Goal: Browse casually

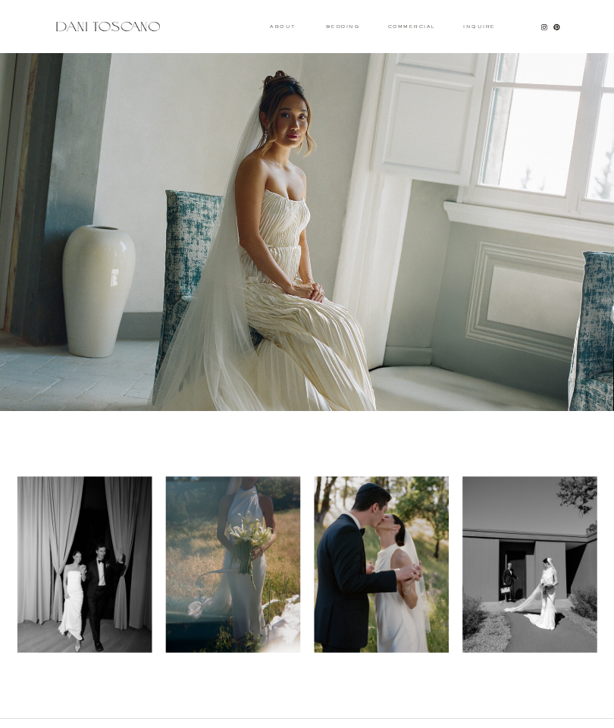
click at [353, 28] on h3 "wedding" at bounding box center [342, 26] width 33 height 4
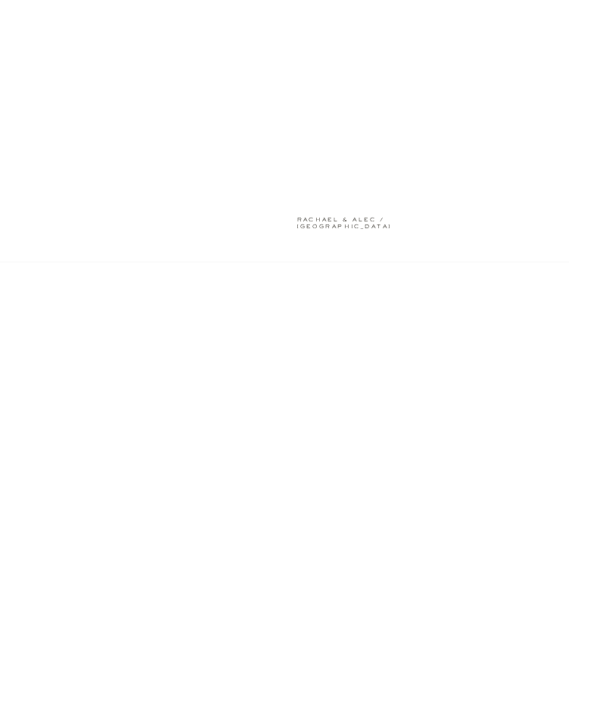
scroll to position [2060, 0]
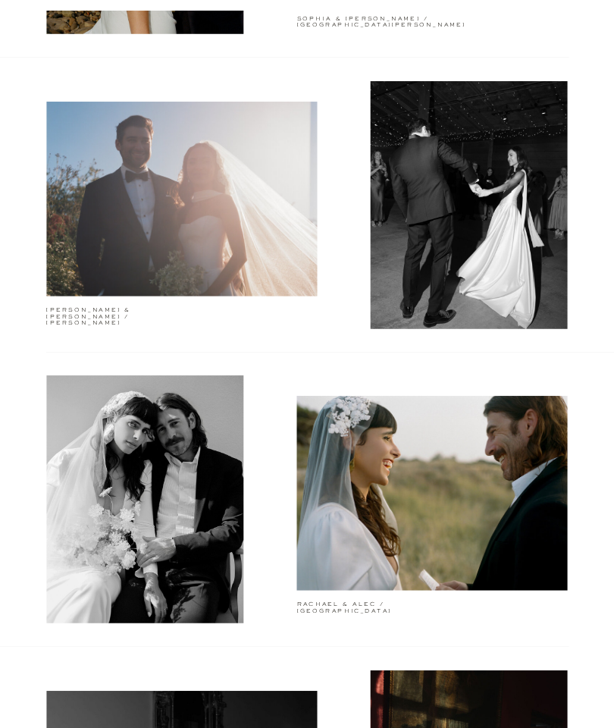
click at [220, 291] on div at bounding box center [181, 199] width 271 height 195
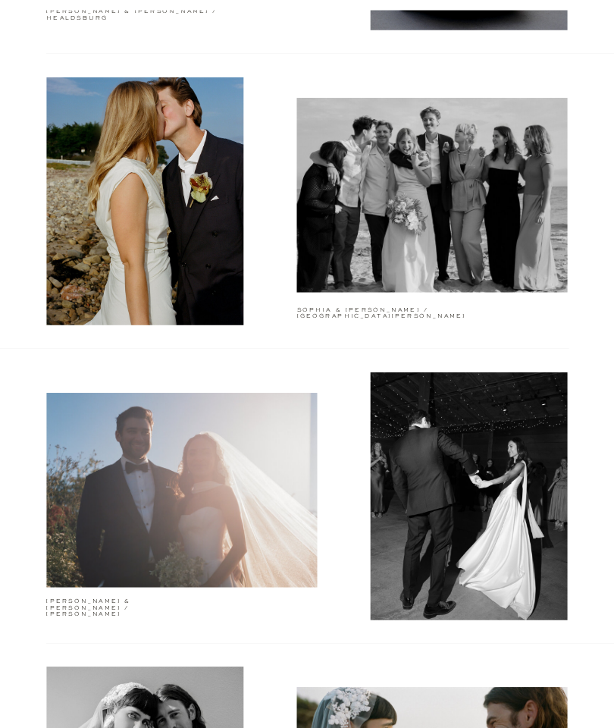
scroll to position [1769, 0]
click at [416, 290] on div at bounding box center [432, 195] width 271 height 195
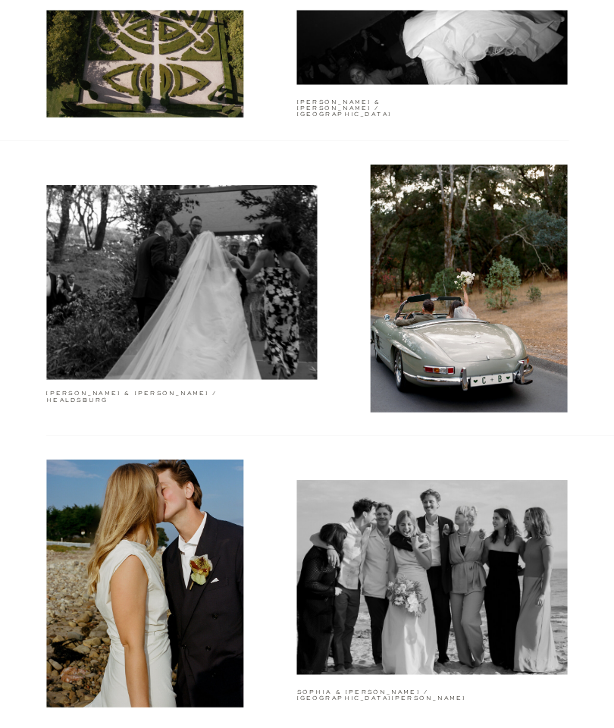
scroll to position [1386, 0]
click at [239, 342] on div at bounding box center [181, 282] width 271 height 195
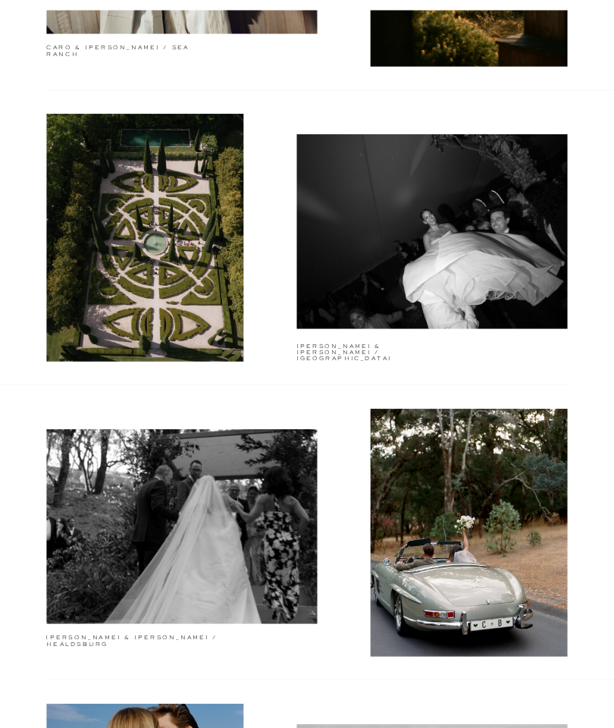
scroll to position [1142, 0]
click at [403, 259] on div at bounding box center [432, 231] width 271 height 195
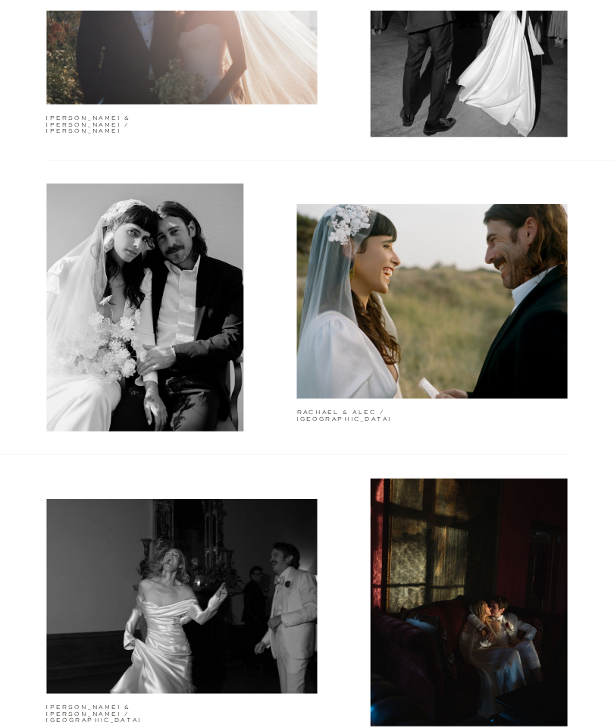
scroll to position [2251, 0]
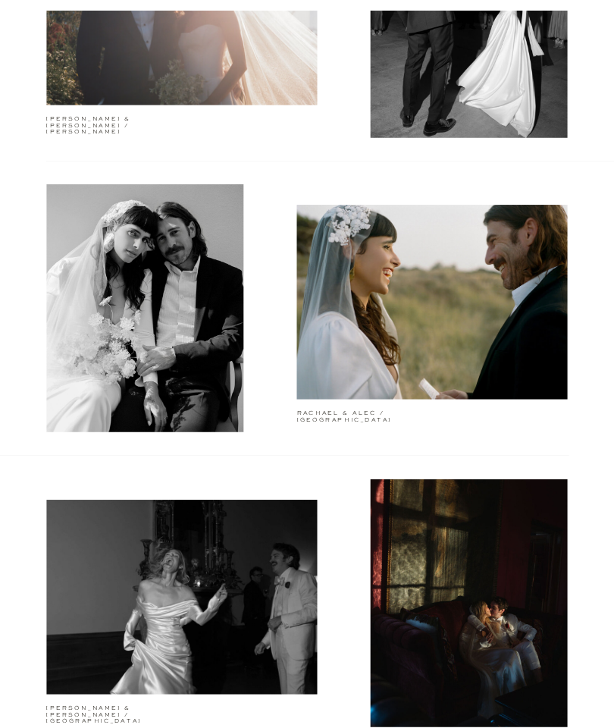
click at [289, 547] on div at bounding box center [181, 597] width 271 height 195
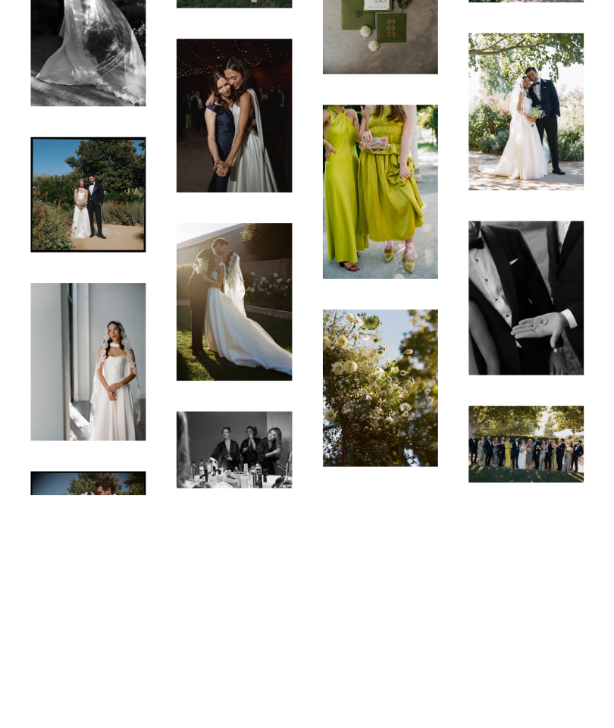
scroll to position [1036, 0]
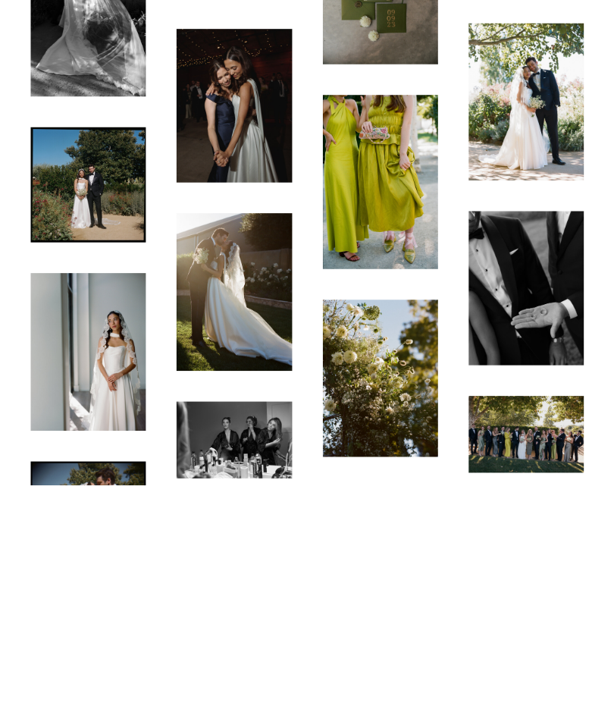
click at [114, 516] on img at bounding box center [88, 595] width 115 height 158
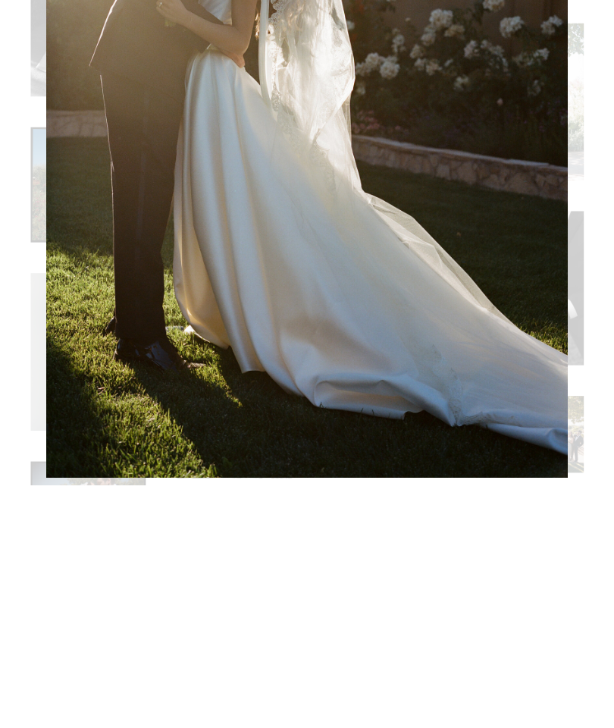
scroll to position [1279, 0]
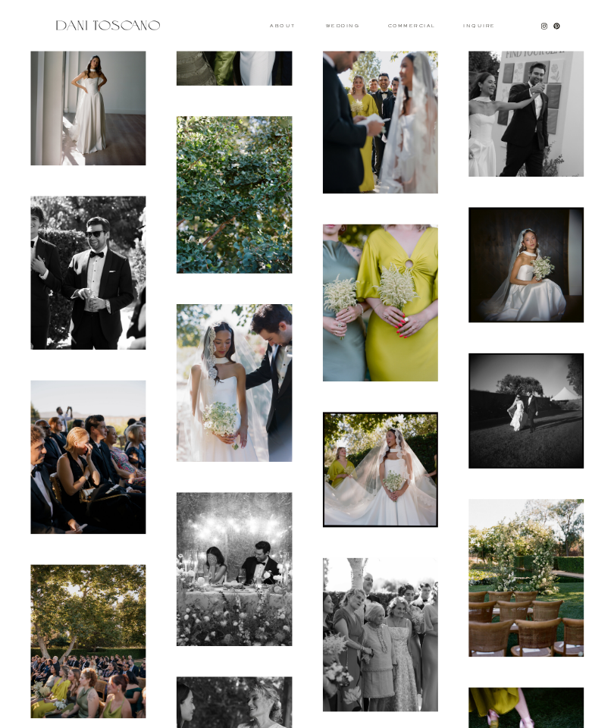
scroll to position [2061, 0]
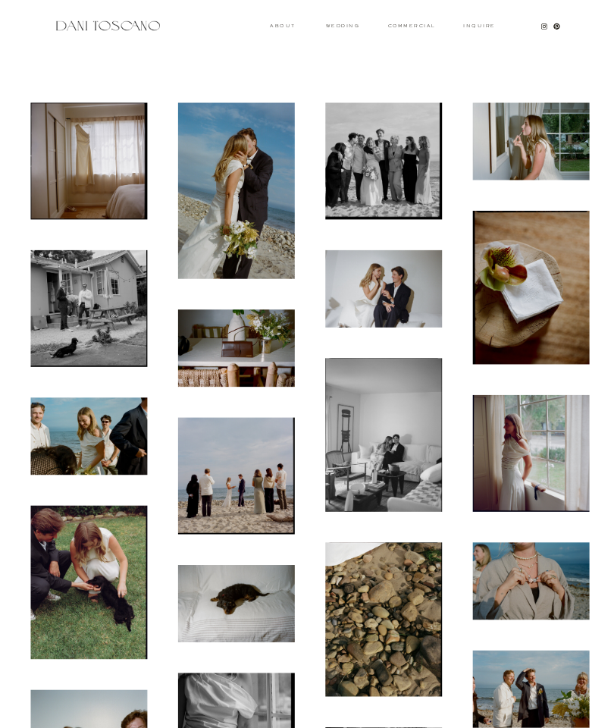
scroll to position [260, 0]
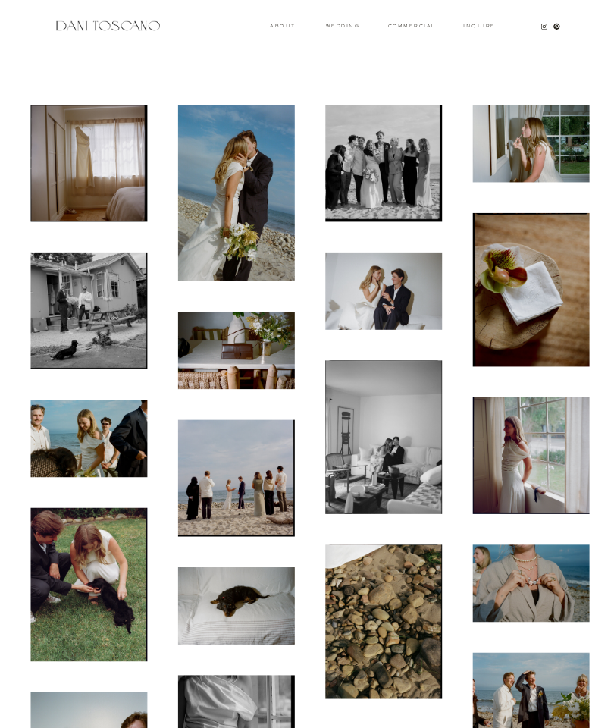
click at [520, 422] on img at bounding box center [531, 455] width 117 height 117
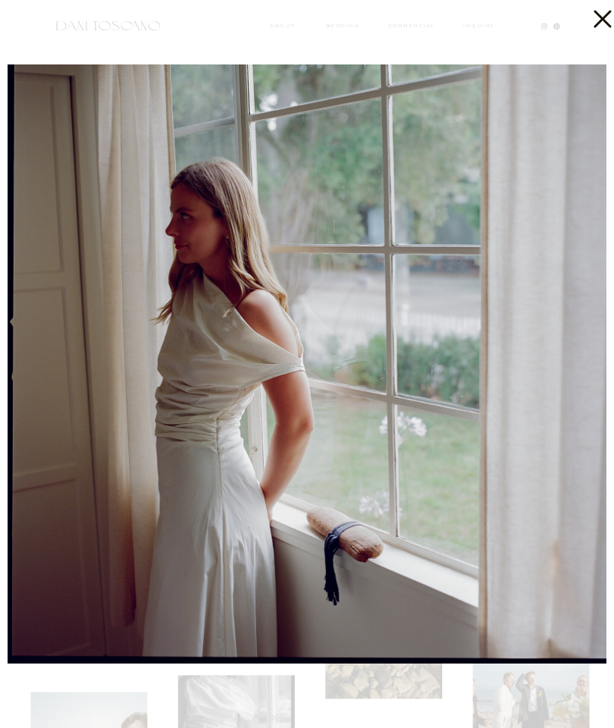
click at [585, 27] on icon at bounding box center [599, 15] width 30 height 30
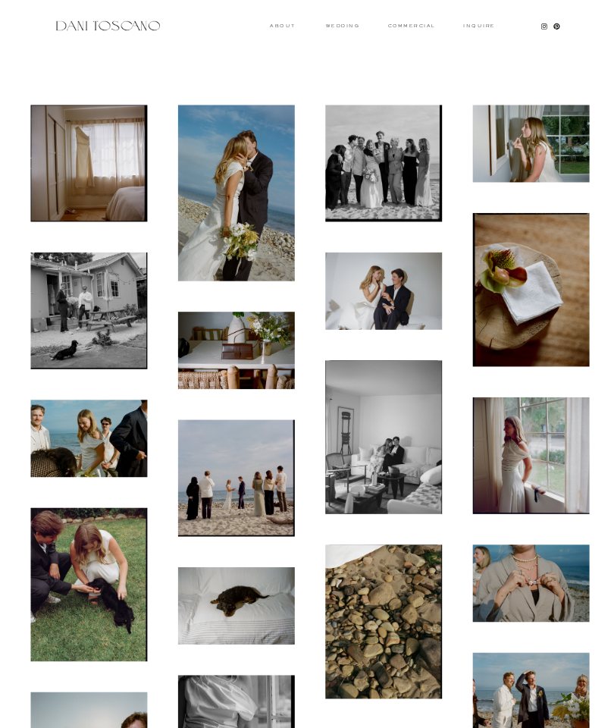
scroll to position [267, 0]
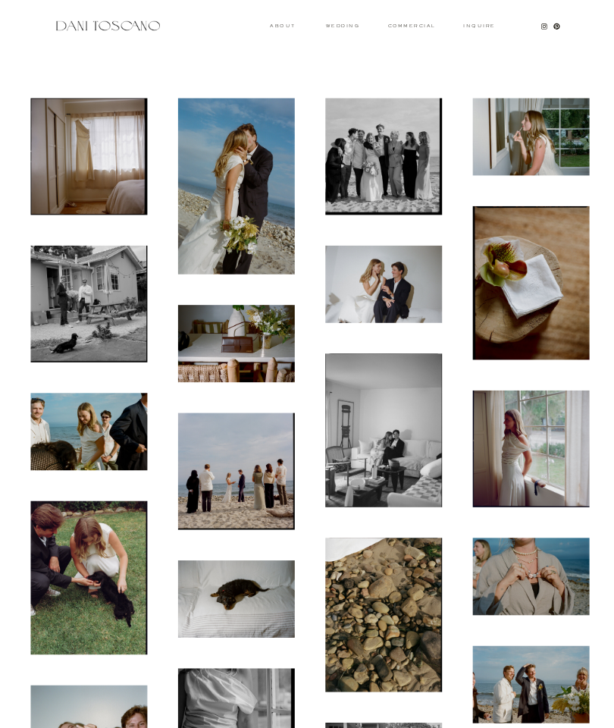
click at [541, 151] on img at bounding box center [531, 136] width 117 height 77
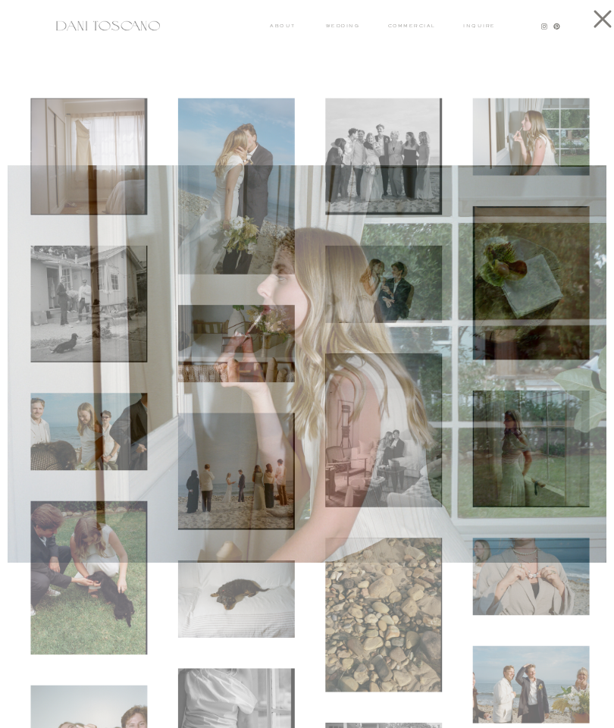
click at [598, 18] on icon at bounding box center [599, 15] width 30 height 30
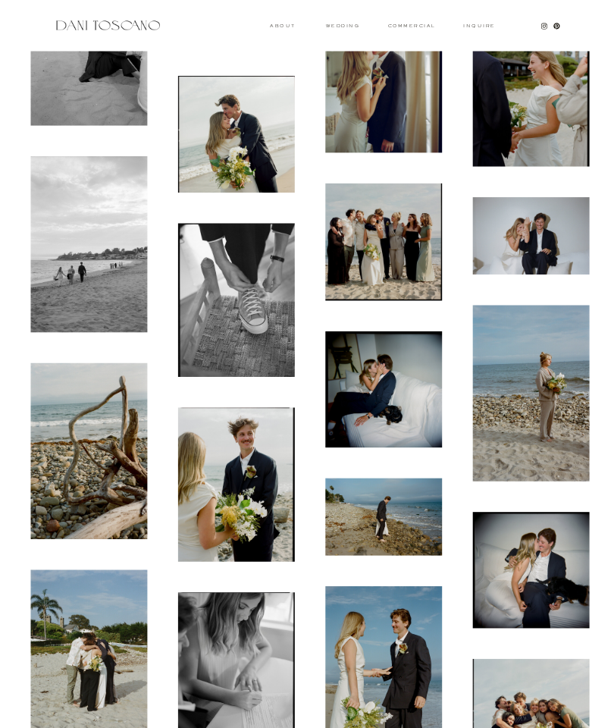
scroll to position [5954, 0]
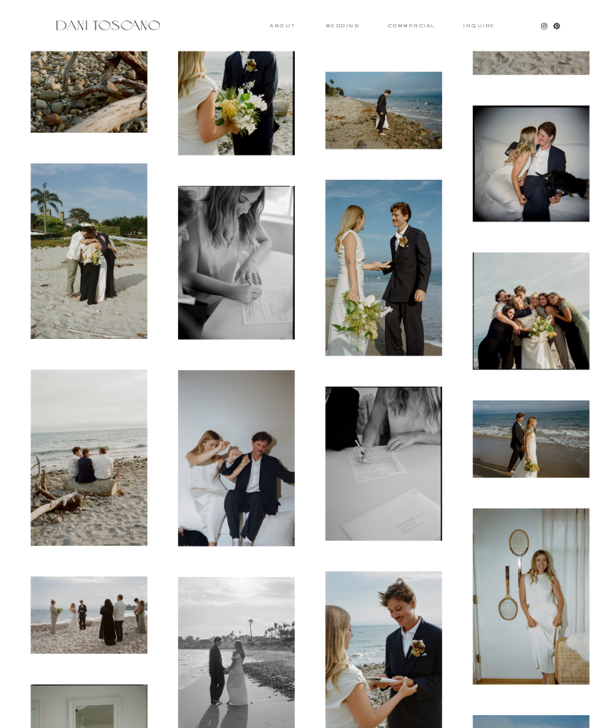
click at [424, 306] on img at bounding box center [383, 269] width 117 height 176
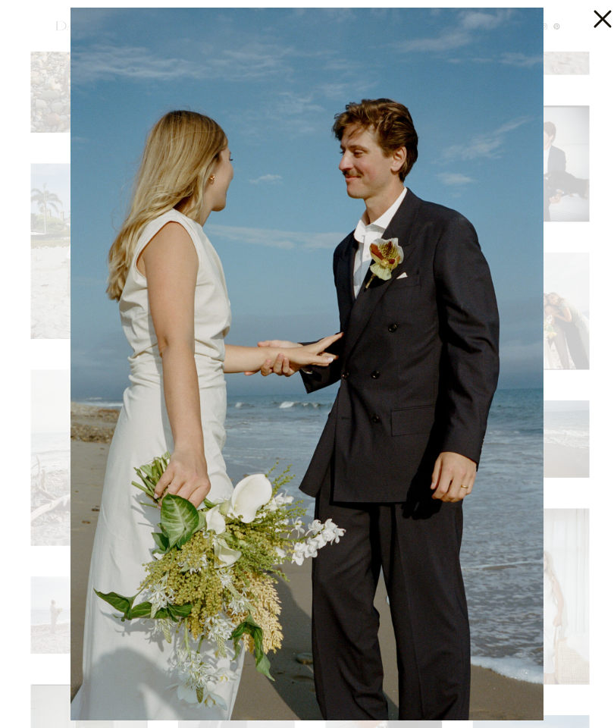
click at [594, 28] on icon at bounding box center [599, 15] width 30 height 30
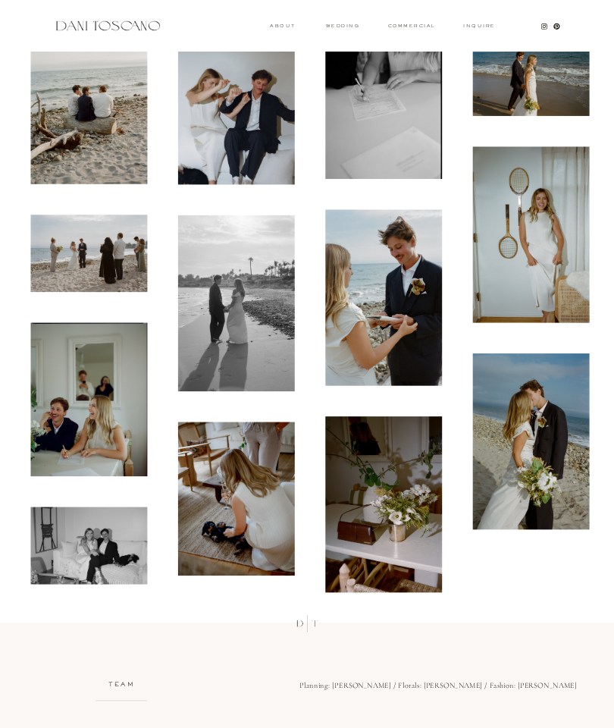
click at [532, 187] on img at bounding box center [531, 234] width 117 height 176
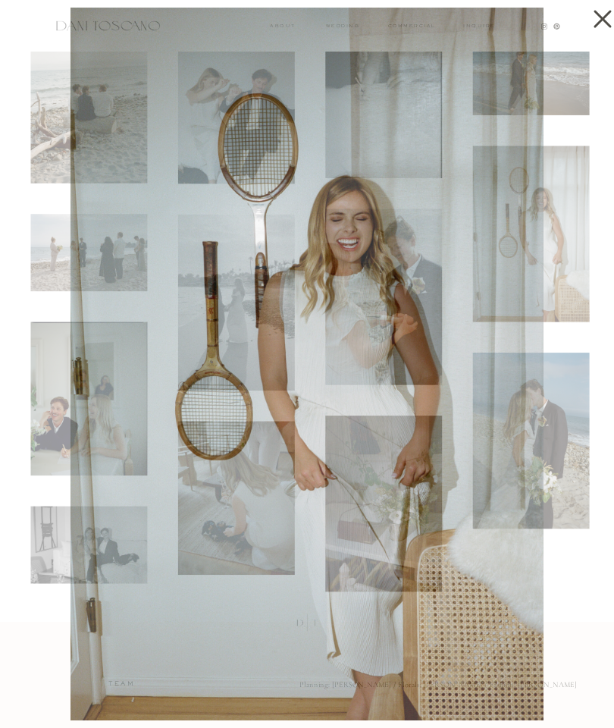
click at [585, 16] on icon at bounding box center [599, 15] width 30 height 30
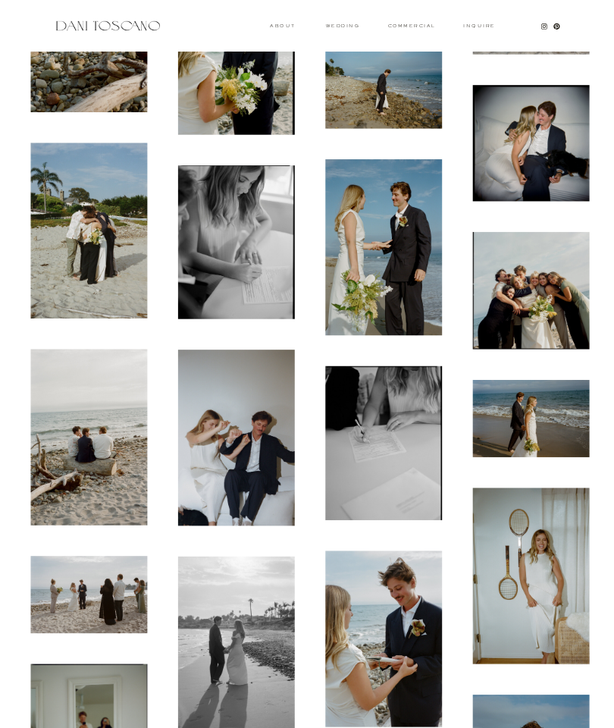
scroll to position [5974, 0]
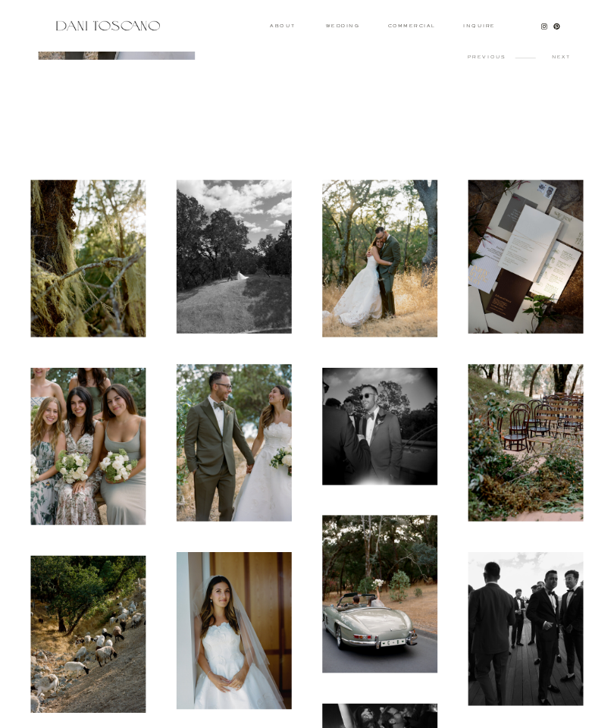
scroll to position [391, 0]
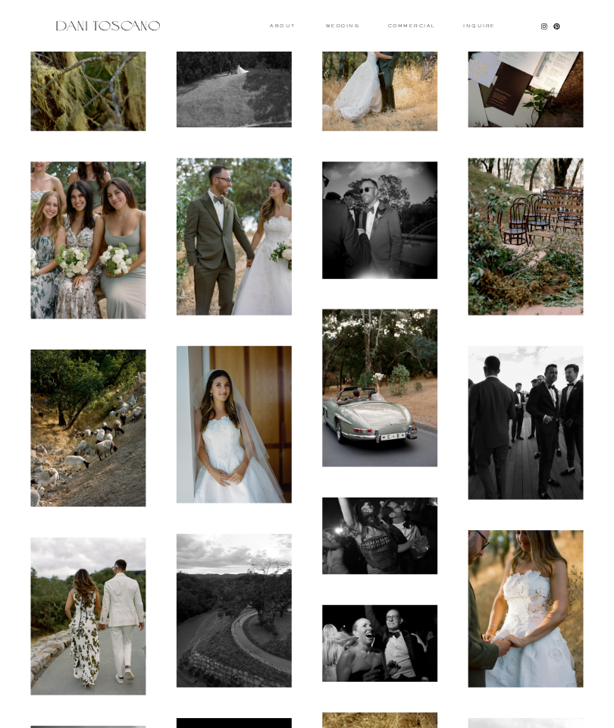
click at [251, 446] on img at bounding box center [234, 424] width 115 height 157
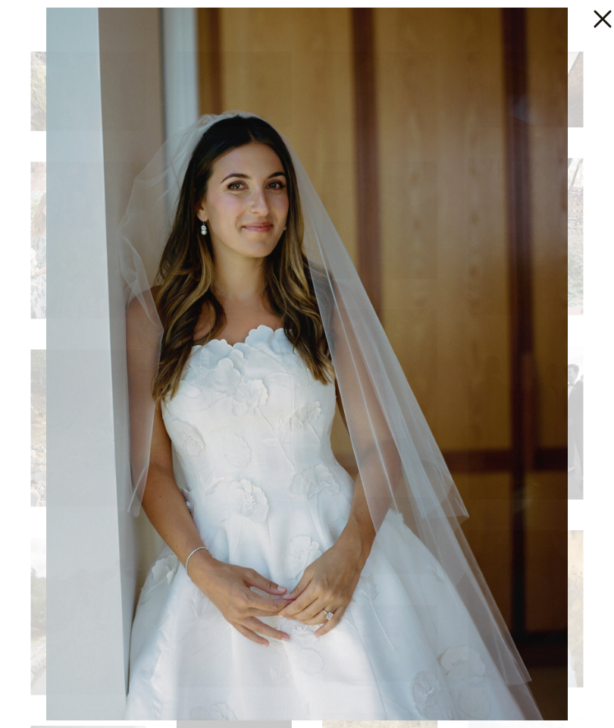
click at [598, 30] on div at bounding box center [599, 15] width 30 height 30
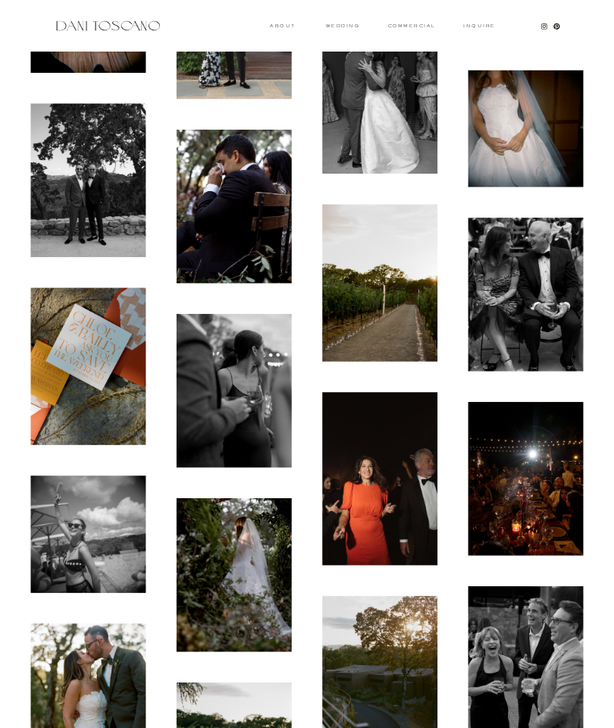
scroll to position [3154, 0]
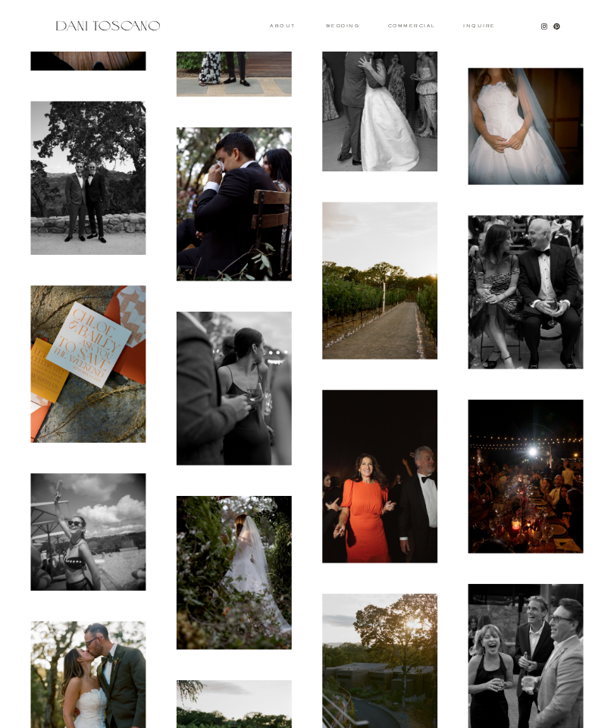
click at [510, 136] on img at bounding box center [526, 125] width 115 height 117
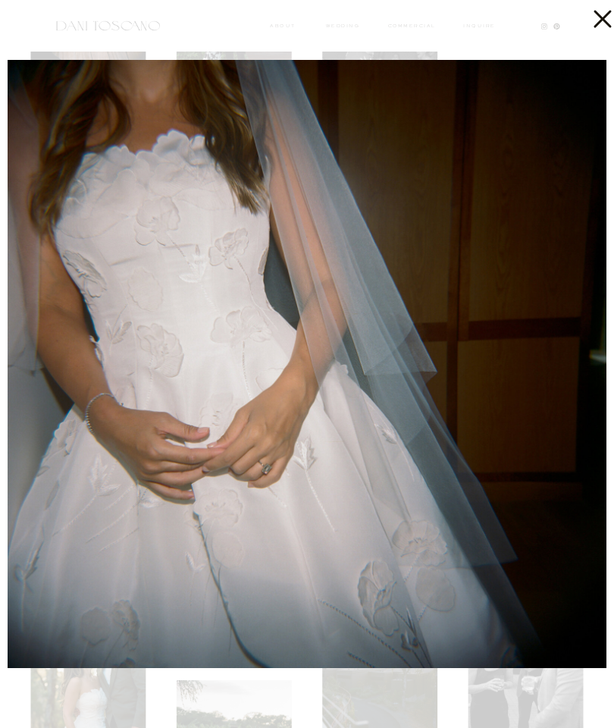
click at [582, 19] on div at bounding box center [307, 364] width 614 height 728
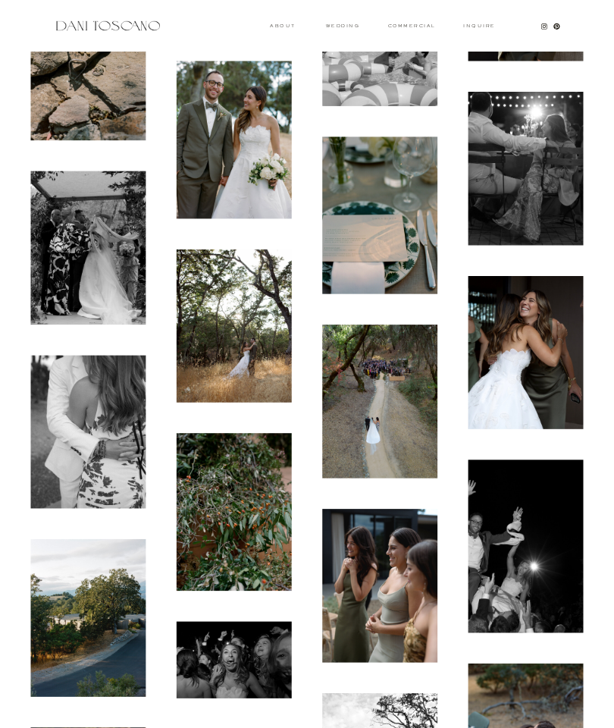
scroll to position [6265, 0]
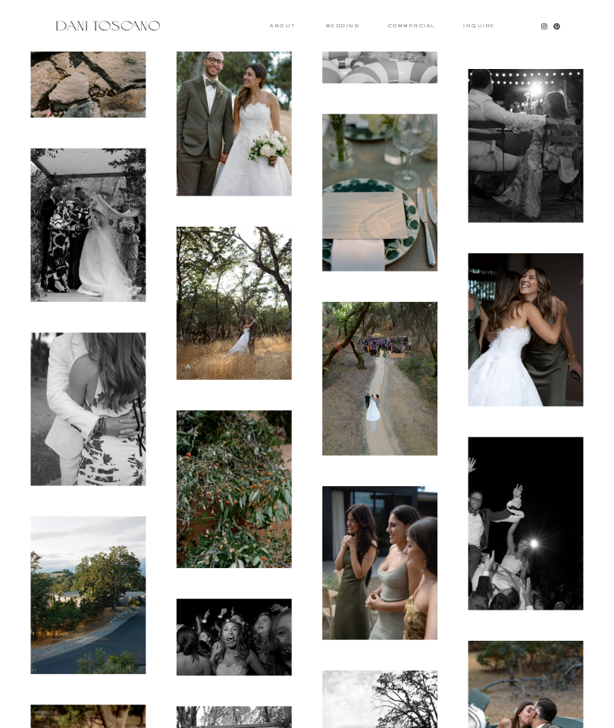
click at [256, 172] on img at bounding box center [234, 116] width 115 height 157
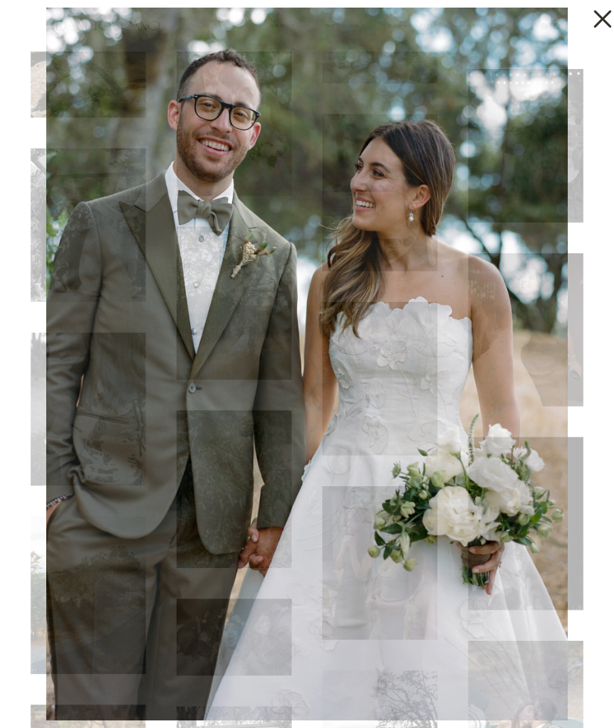
click at [590, 27] on icon at bounding box center [599, 15] width 30 height 30
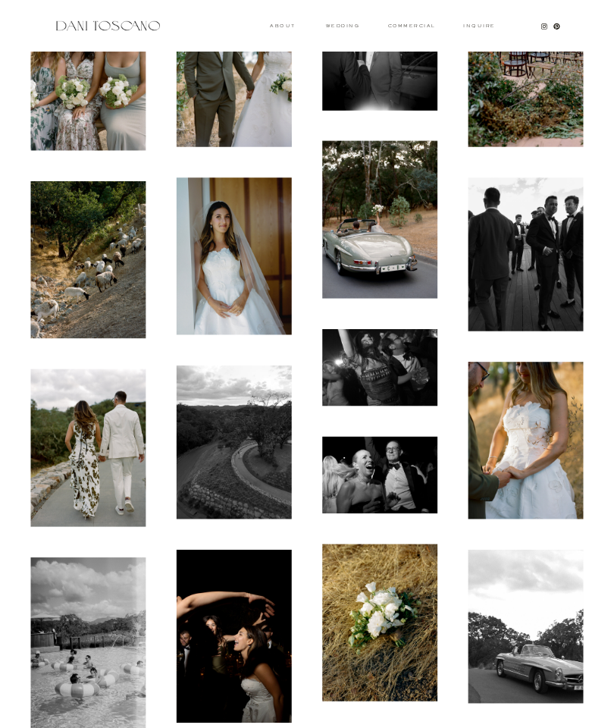
scroll to position [604, 0]
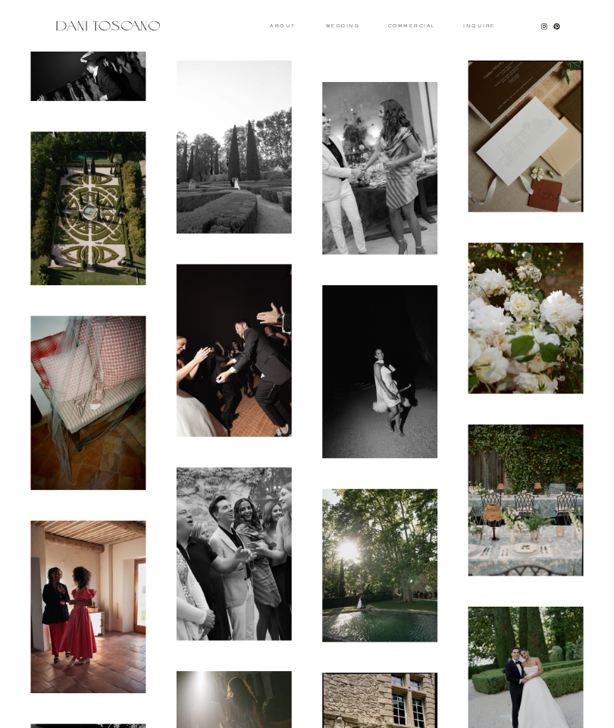
scroll to position [794, 0]
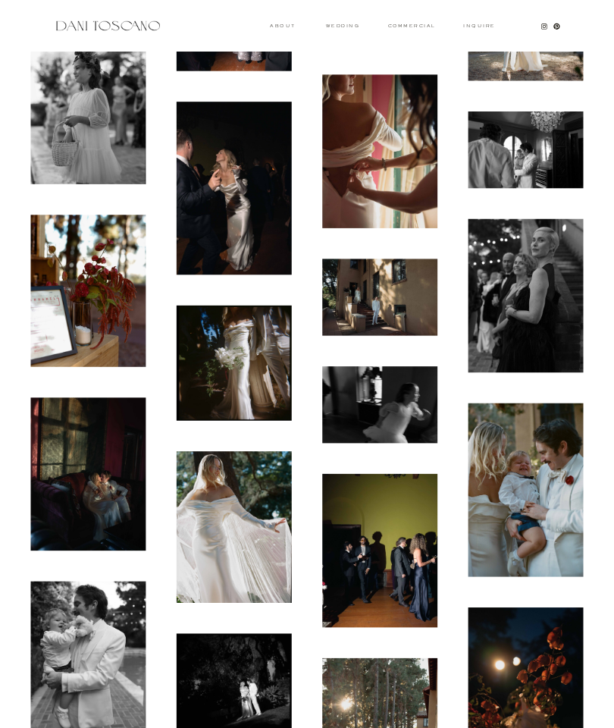
scroll to position [1169, 0]
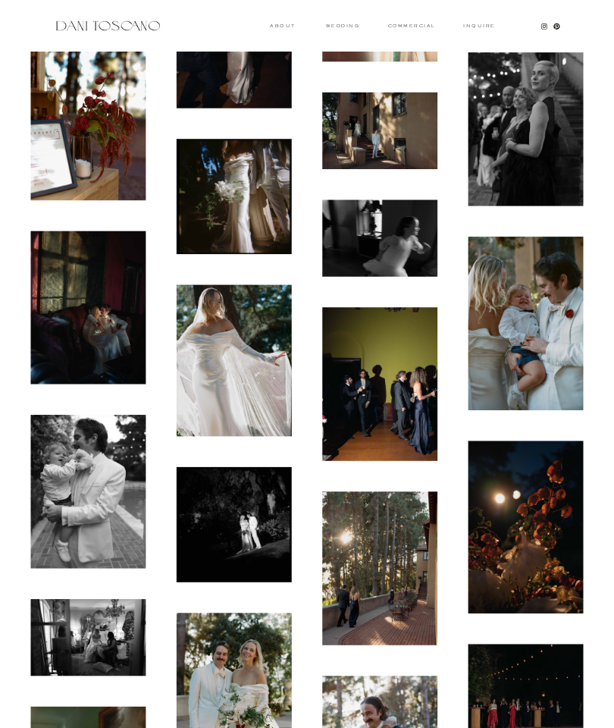
click at [568, 285] on img at bounding box center [526, 324] width 115 height 174
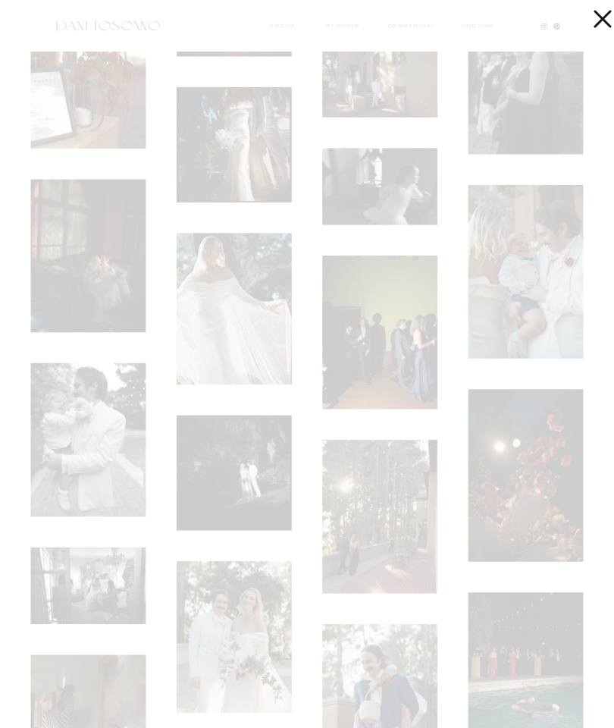
click at [552, 269] on div at bounding box center [307, 364] width 614 height 728
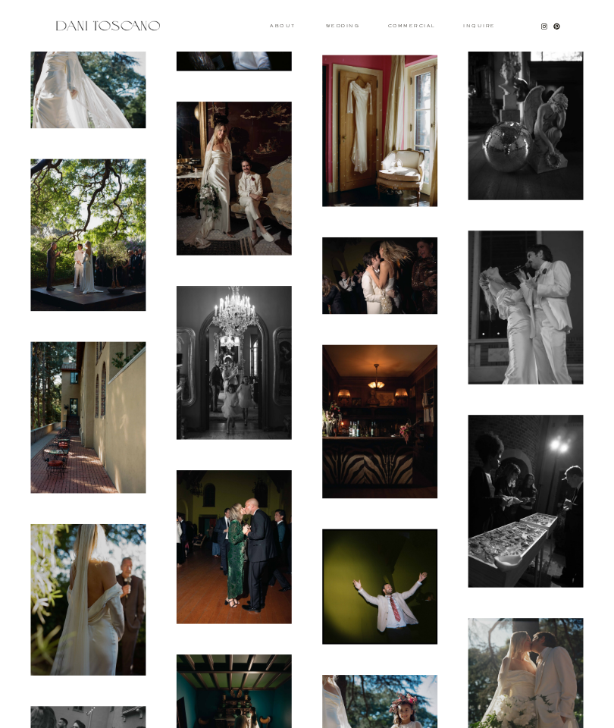
scroll to position [2079, 0]
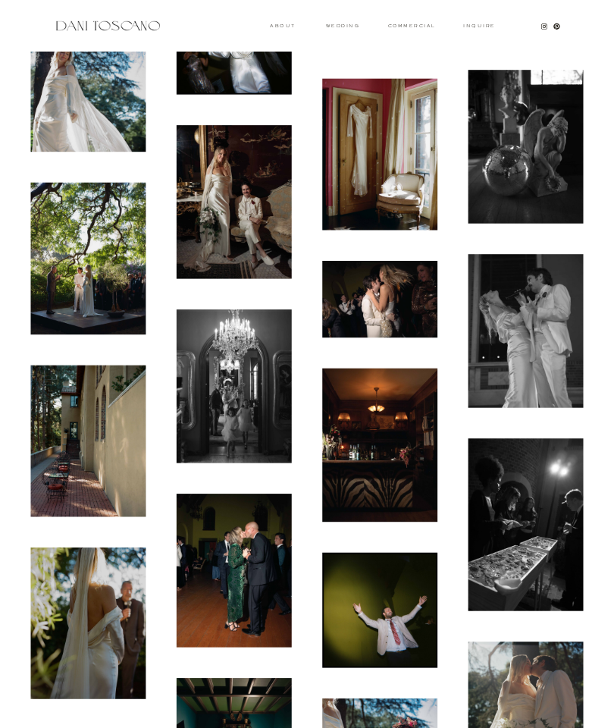
click at [108, 113] on img at bounding box center [88, 93] width 115 height 115
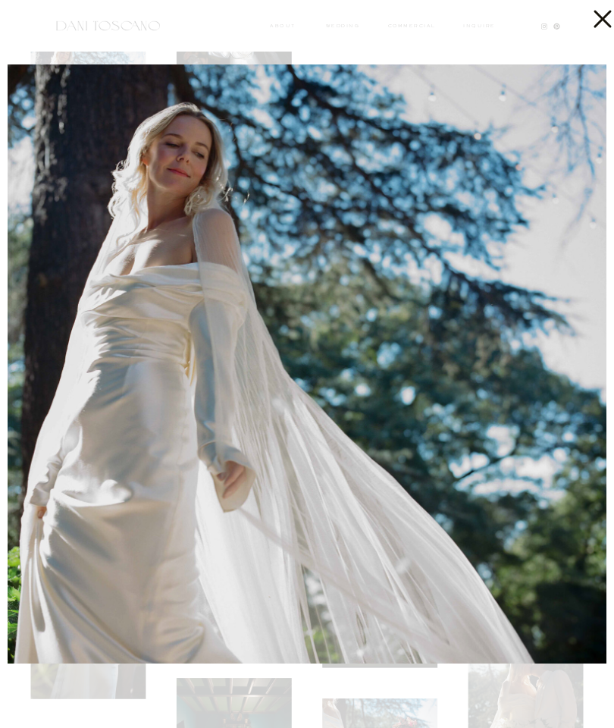
click at [602, 23] on icon at bounding box center [599, 15] width 30 height 30
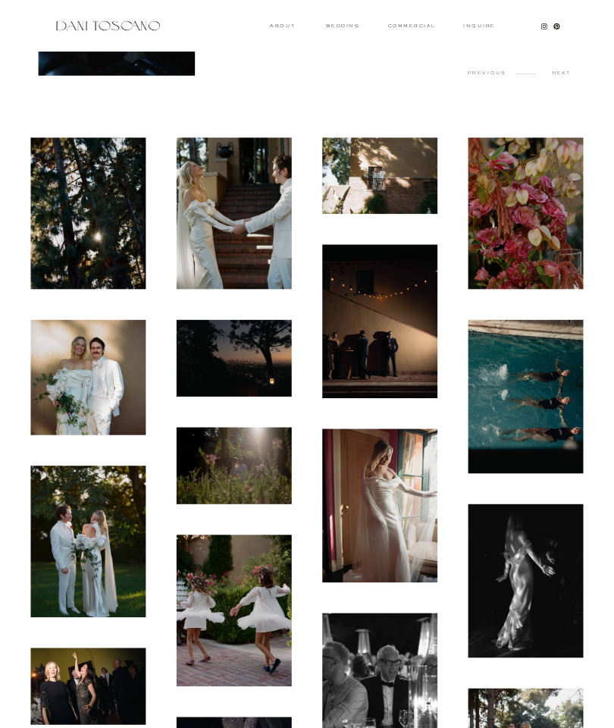
scroll to position [42, 0]
